Goal: Transaction & Acquisition: Purchase product/service

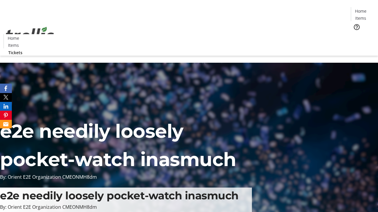
click at [355, 34] on span "Tickets" at bounding box center [362, 37] width 14 height 6
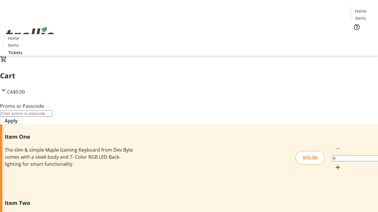
click at [334, 164] on mat-icon "Increment by one" at bounding box center [337, 167] width 7 height 7
type input "1"
